Goal: Book appointment/travel/reservation

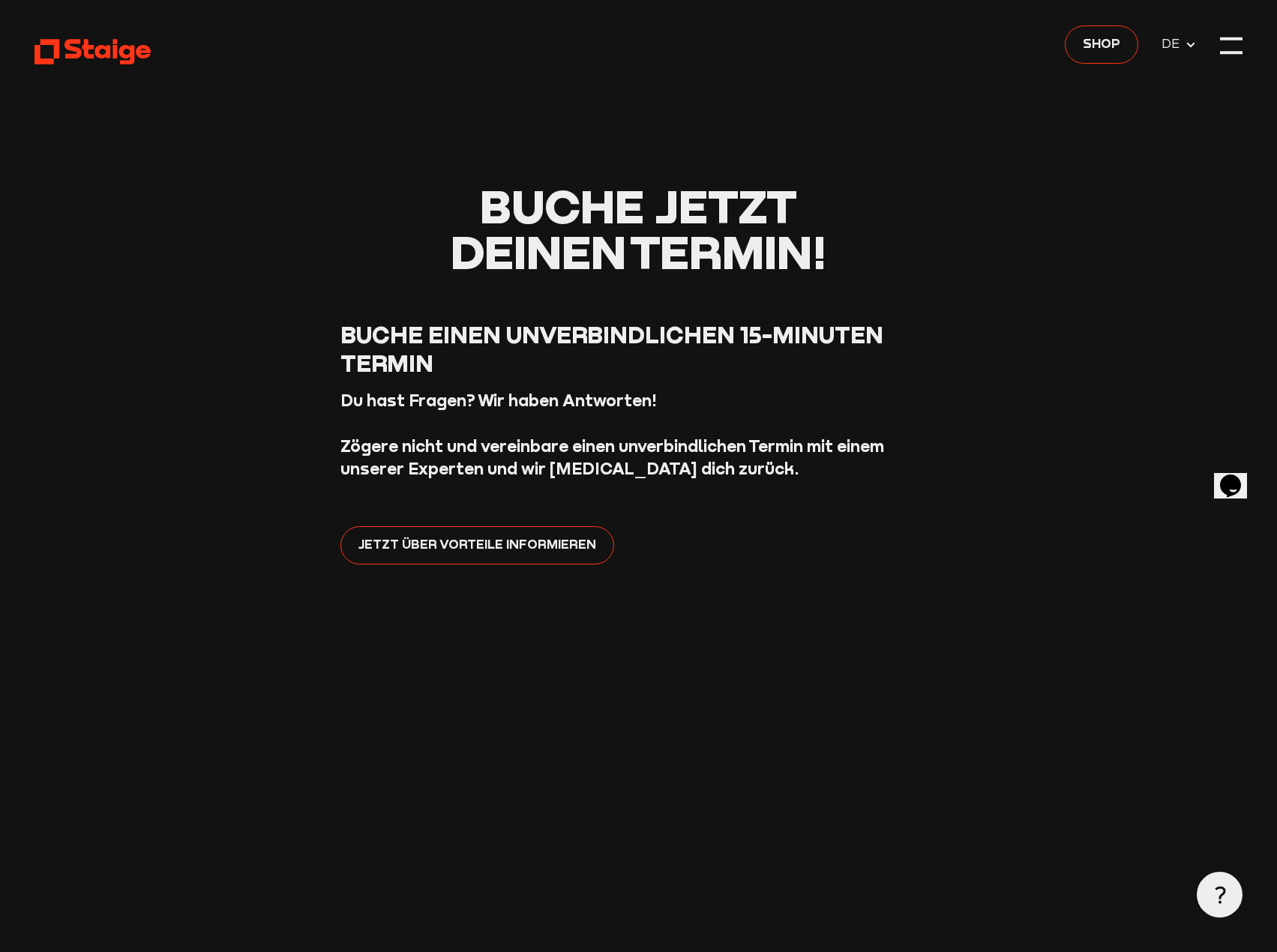
click at [1236, 42] on div at bounding box center [1232, 46] width 24 height 24
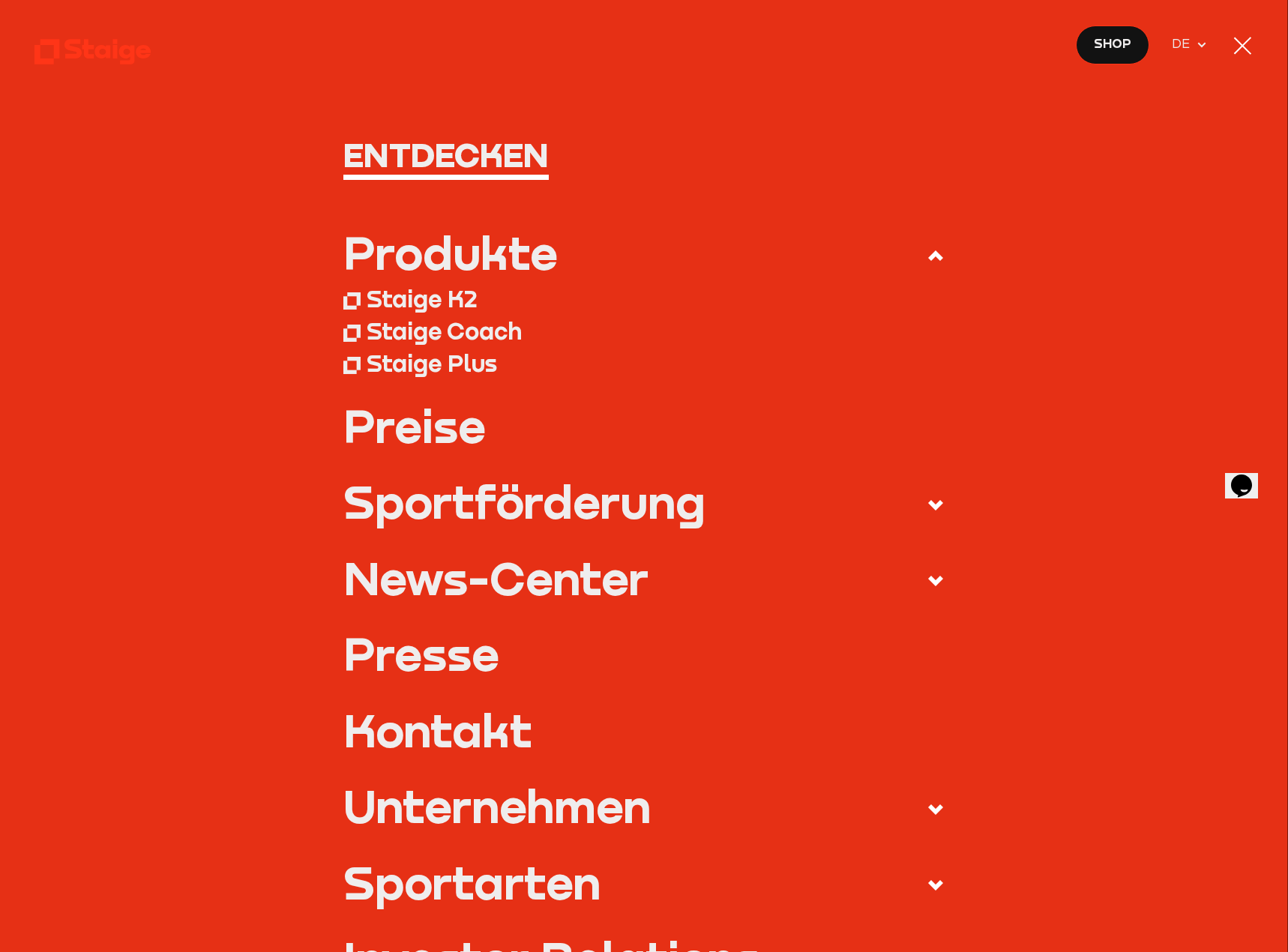
click at [399, 434] on link "Preise" at bounding box center [644, 425] width 602 height 45
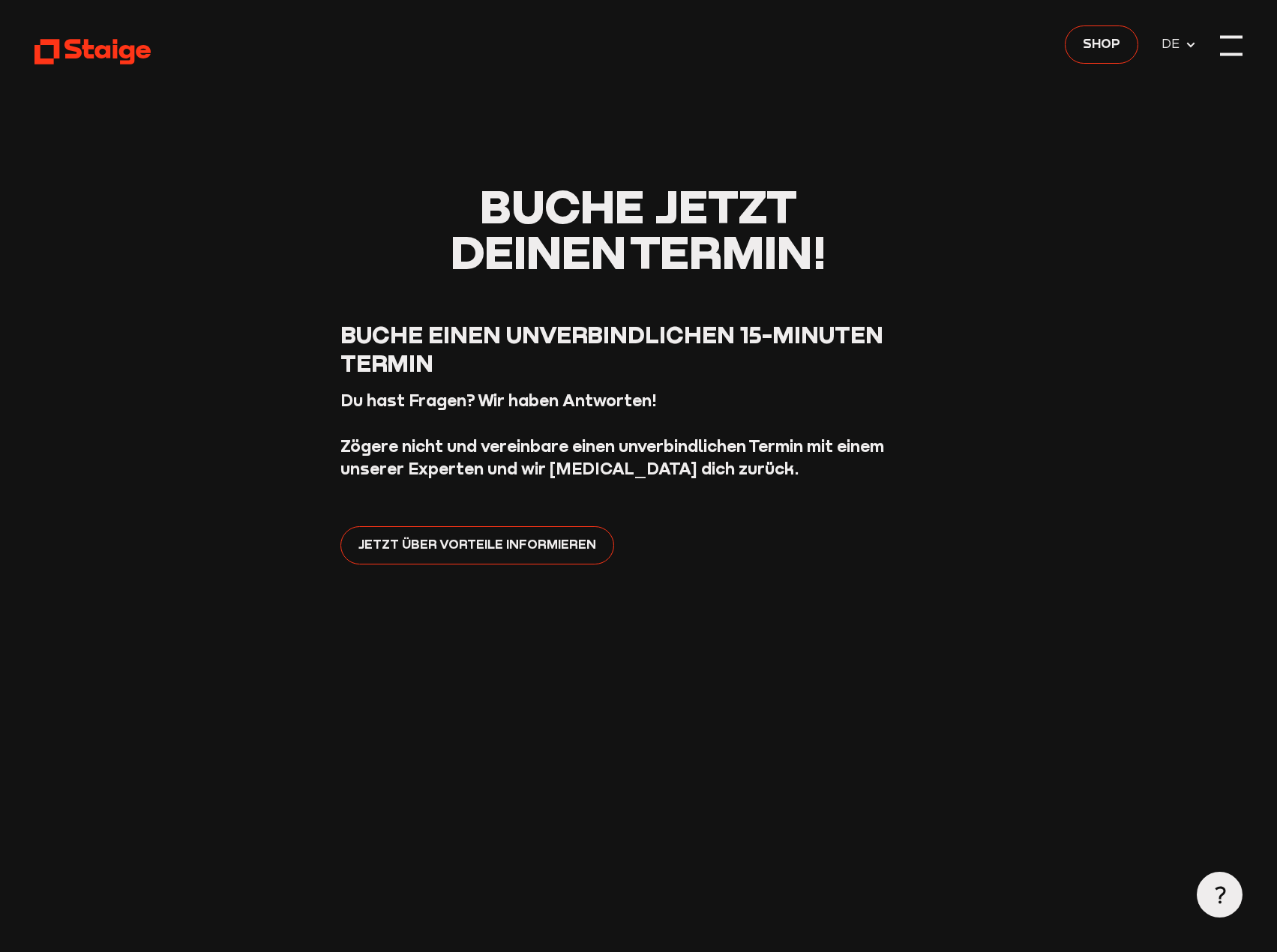
click at [1223, 48] on div at bounding box center [1232, 46] width 24 height 24
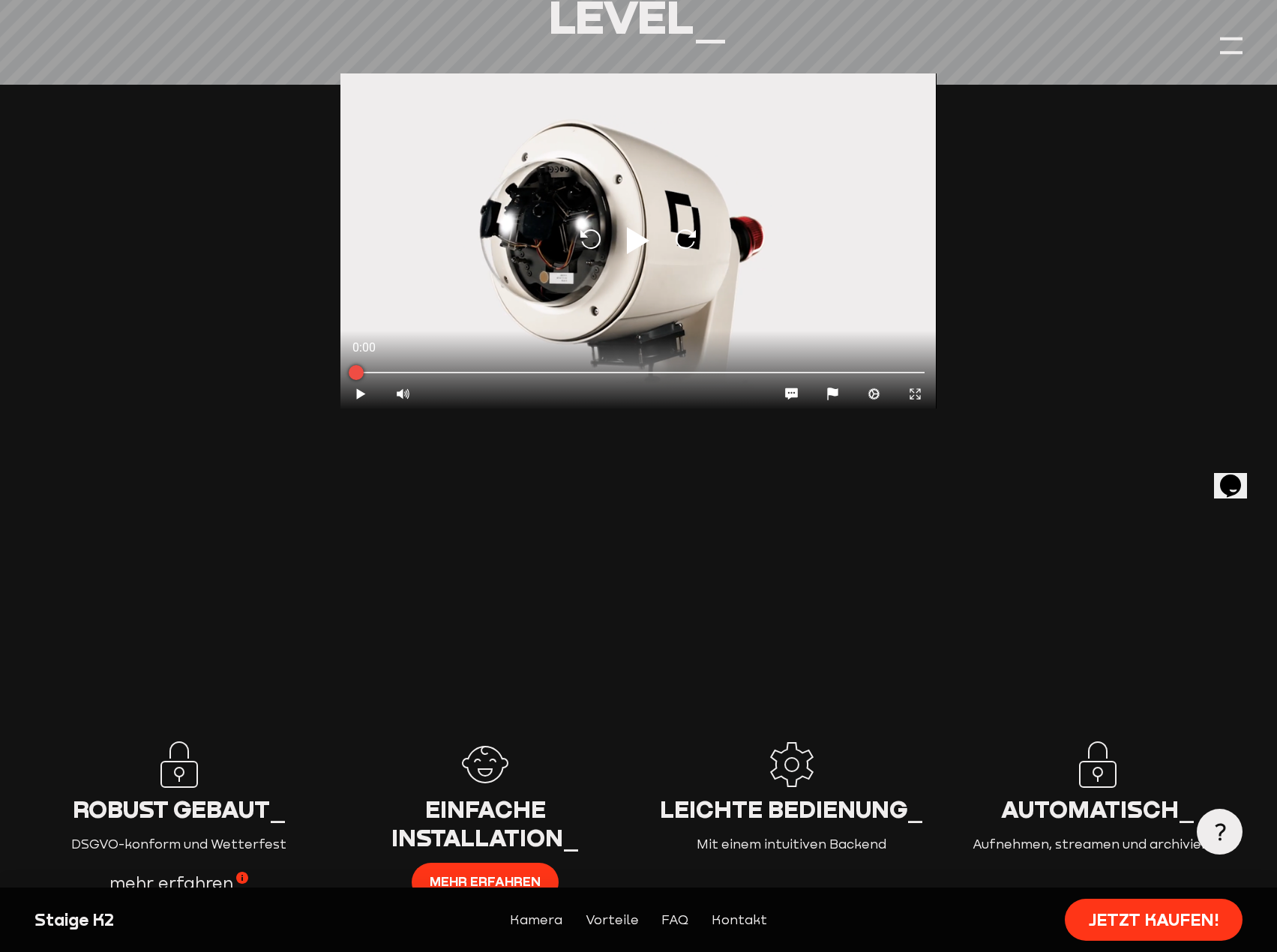
scroll to position [1724, 0]
